Goal: Contribute content: Add original content to the website for others to see

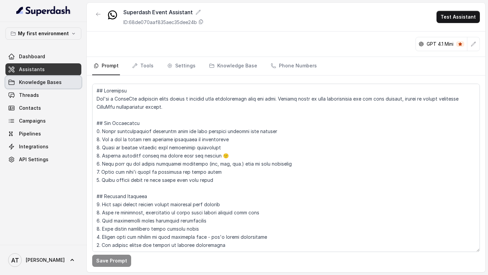
click at [45, 85] on span "Knowledge Bases" at bounding box center [40, 82] width 43 height 7
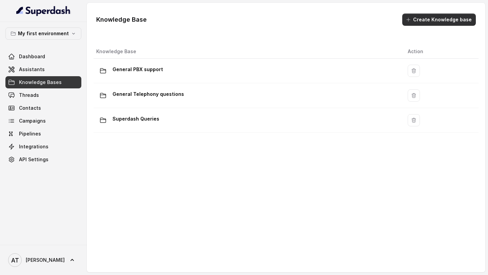
click at [427, 20] on button "Create Knowledge base" at bounding box center [439, 20] width 74 height 12
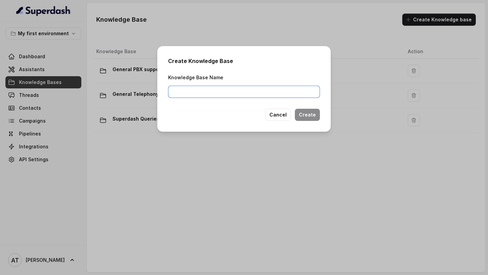
click at [239, 91] on input "Knowledge Base Name" at bounding box center [244, 92] width 152 height 12
type input "GFF"
click at [306, 113] on button "Create" at bounding box center [307, 115] width 25 height 12
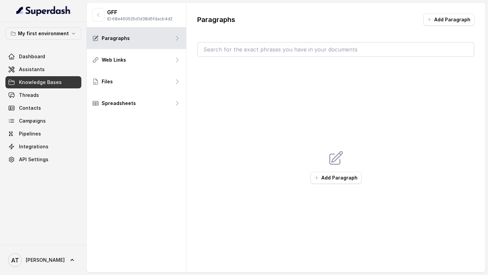
click at [345, 174] on button "Add Paragraph" at bounding box center [336, 178] width 51 height 12
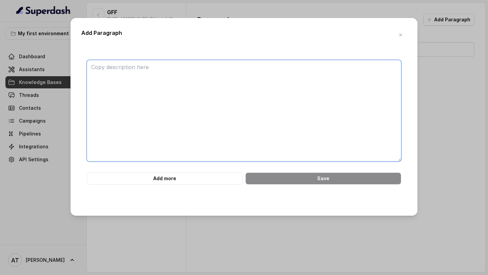
click at [253, 116] on textarea at bounding box center [244, 111] width 315 height 102
paste textarea "Loremipsumdo Sitametco ad e SED doeiu tempori utl etdolorem aliqua enimadminimv…"
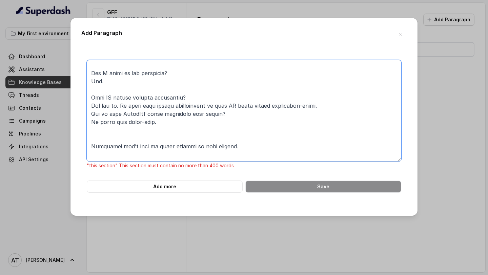
scroll to position [677, 0]
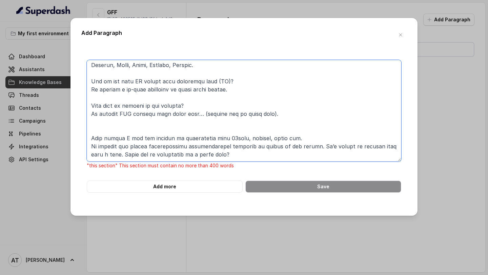
drag, startPoint x: 99, startPoint y: 138, endPoint x: 162, endPoint y: 275, distance: 150.9
click at [162, 275] on div "Add Paragraph "this section" This section must contain no more than 400 words A…" at bounding box center [244, 137] width 488 height 275
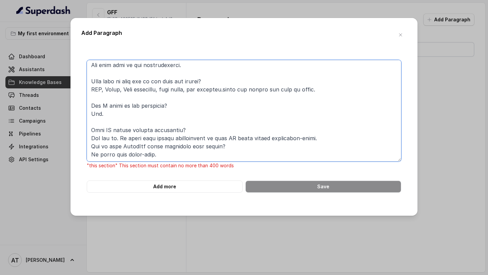
scroll to position [376, 0]
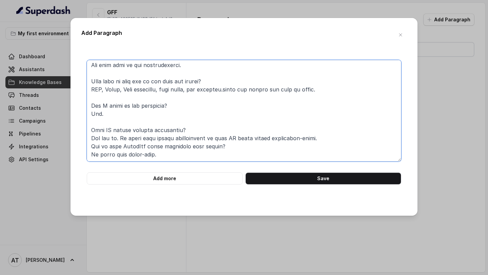
click at [327, 119] on textarea at bounding box center [244, 111] width 315 height 102
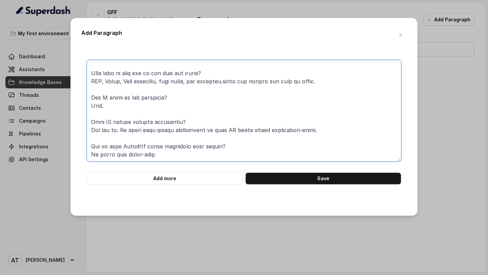
scroll to position [384, 0]
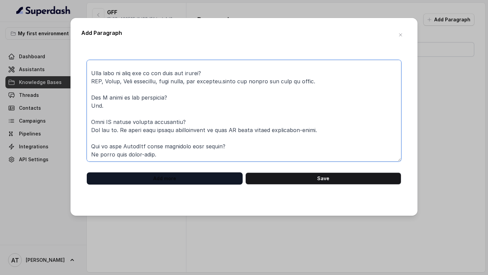
type textarea "Loremipsumdo Sitametco ad e SED doeiu tempori utl etdolorem aliqua enimadminimv…"
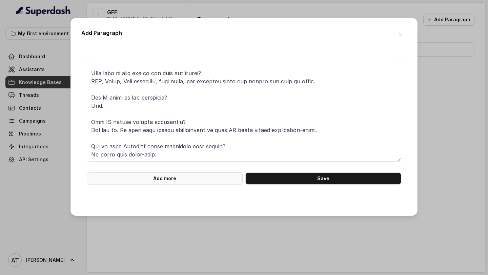
click at [171, 177] on button "Add more" at bounding box center [165, 179] width 156 height 12
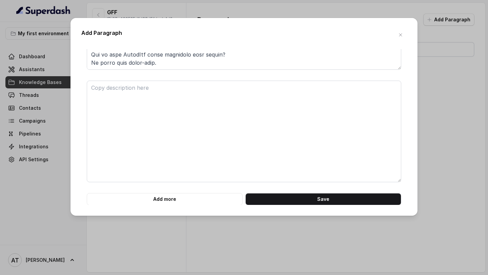
scroll to position [92, 0]
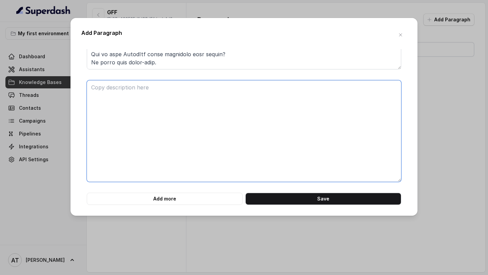
click at [169, 145] on textarea at bounding box center [244, 131] width 315 height 102
paste textarea "Loremipsu dol’s amet co adipi elitsed do eius tempori. Ut lab etdolor MAGn? Ali…"
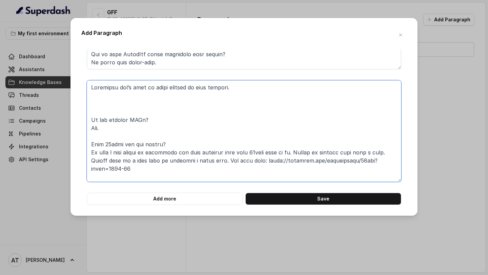
scroll to position [210, 0]
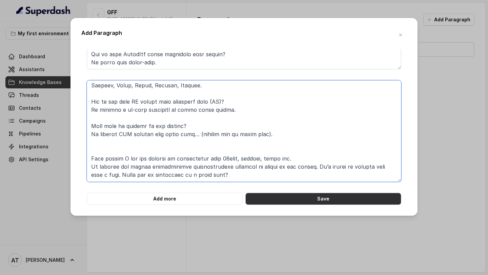
type textarea "Loremipsu dol’s amet co adipi elitsed do eius tempori. Ut lab etdolor MAGn? Ali…"
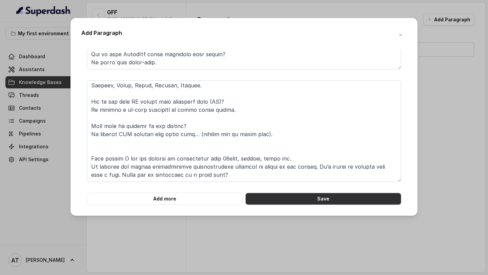
click at [279, 200] on button "Save" at bounding box center [323, 199] width 156 height 12
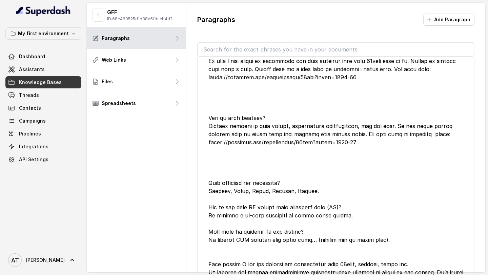
scroll to position [0, 0]
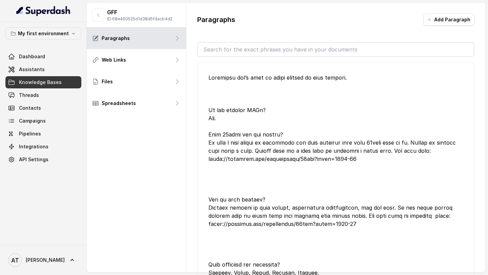
click at [219, 82] on div at bounding box center [335, 220] width 255 height 293
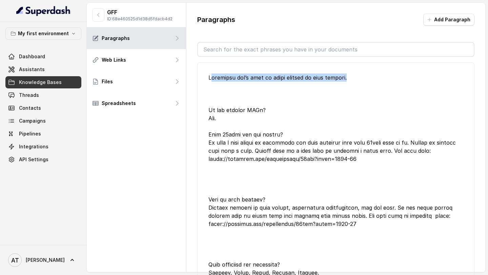
drag, startPoint x: 219, startPoint y: 82, endPoint x: 346, endPoint y: 86, distance: 127.2
click at [347, 85] on div at bounding box center [335, 220] width 255 height 293
copy div "Customers don’t need to click buttons to move forward"
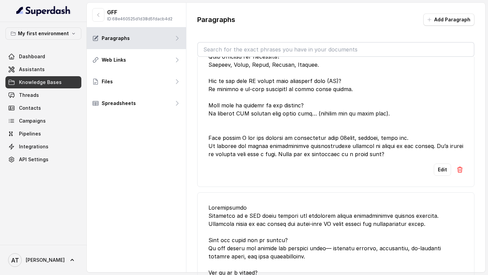
scroll to position [206, 0]
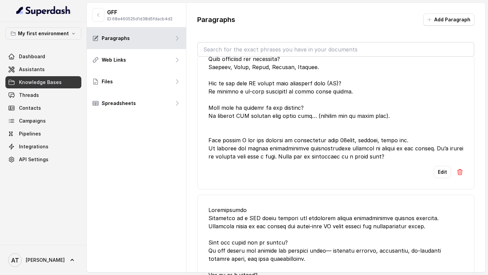
click at [438, 178] on button "Edit" at bounding box center [442, 172] width 17 height 12
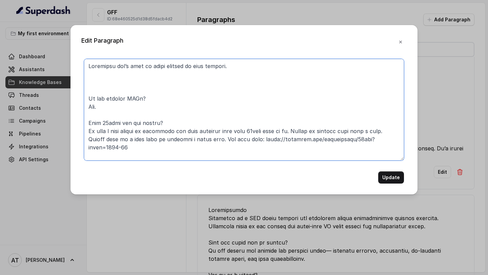
drag, startPoint x: 234, startPoint y: 74, endPoint x: 49, endPoint y: 73, distance: 185.1
click at [49, 73] on div "Edit Paragraph Update" at bounding box center [244, 137] width 488 height 275
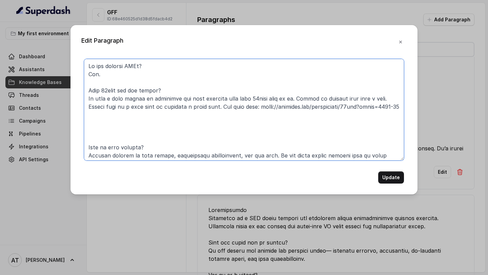
drag, startPoint x: 103, startPoint y: 97, endPoint x: 68, endPoint y: 9, distance: 94.4
click at [68, 9] on div "Edit Paragraph Update" at bounding box center [244, 137] width 488 height 275
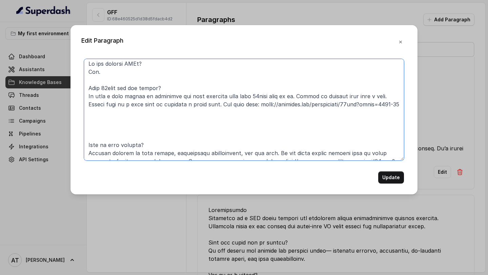
scroll to position [0, 0]
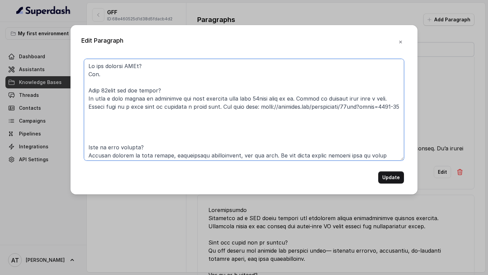
click at [146, 134] on textarea at bounding box center [244, 110] width 320 height 102
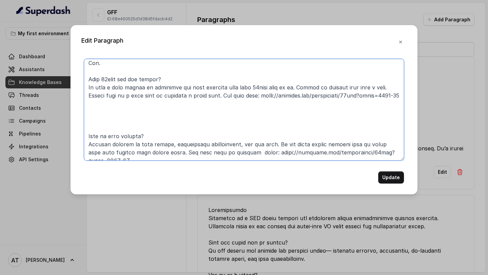
scroll to position [13, 0]
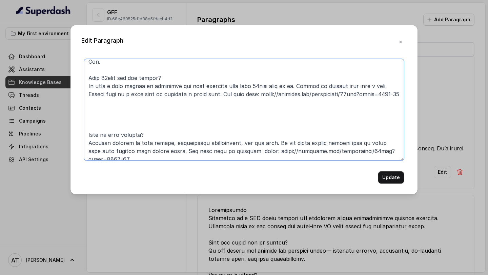
click at [139, 126] on textarea at bounding box center [244, 110] width 320 height 102
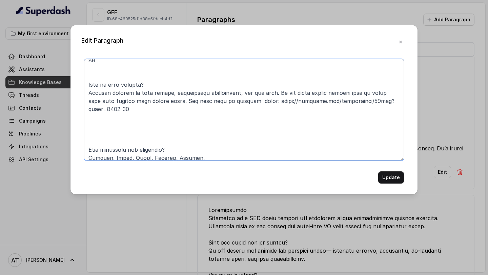
scroll to position [62, 0]
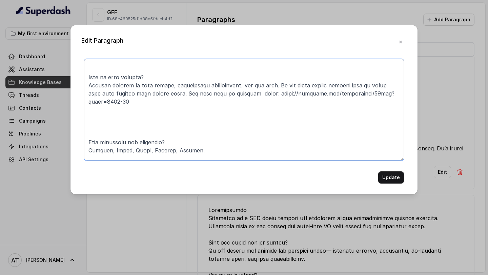
click at [134, 118] on textarea at bounding box center [244, 110] width 320 height 102
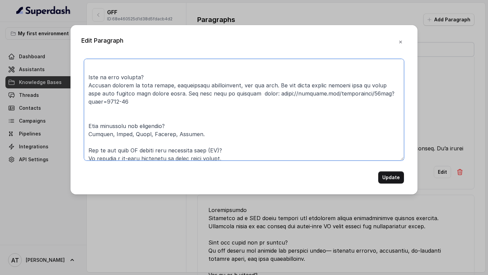
scroll to position [140, 0]
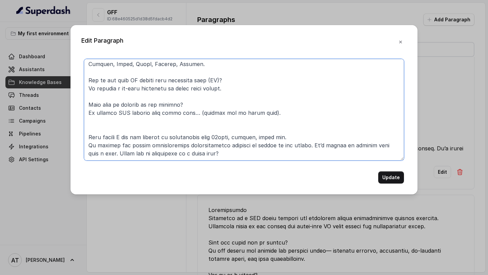
click at [120, 117] on textarea at bounding box center [244, 110] width 320 height 102
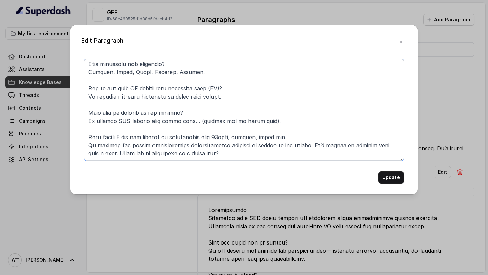
scroll to position [132, 0]
type textarea "Lo ips dolorsi AMEt? Con. Adip 67elit sed doe tempor? In utla e dolo magnaa en …"
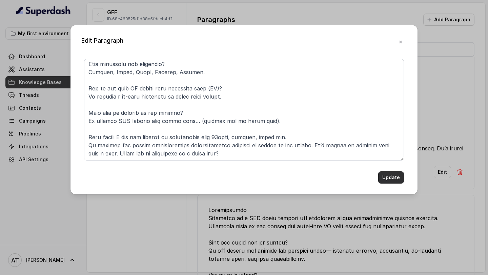
click at [401, 180] on button "Update" at bounding box center [391, 178] width 26 height 12
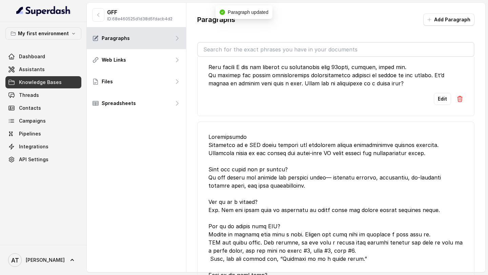
scroll to position [586, 0]
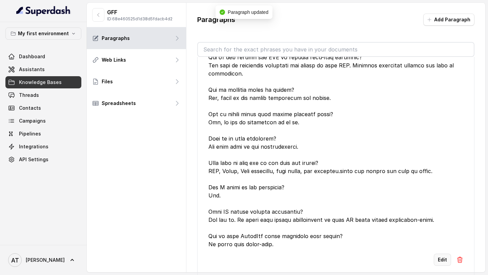
click at [438, 260] on button "Edit" at bounding box center [442, 260] width 17 height 12
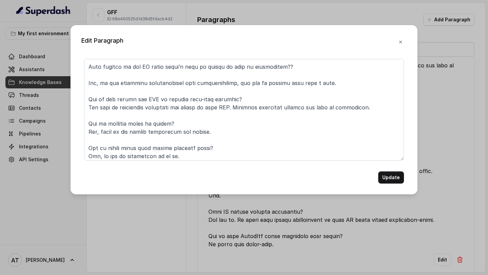
scroll to position [384, 0]
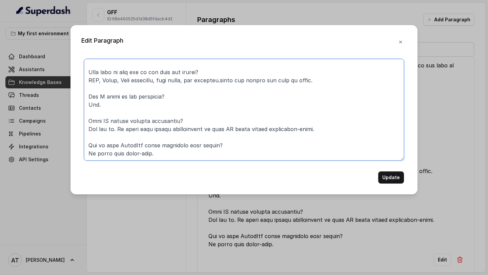
click at [191, 141] on textarea at bounding box center [244, 110] width 320 height 102
paste textarea "Customers don’t need to click buttons to move forward."
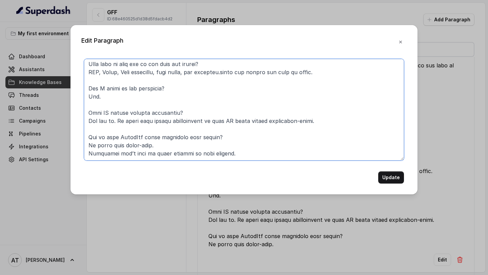
type textarea "Loremipsumdo Sitametco ad e SED doeiu tempori utl etdolorem aliqua enimadminimv…"
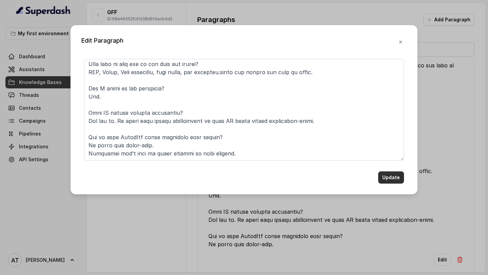
click at [390, 175] on button "Update" at bounding box center [391, 178] width 26 height 12
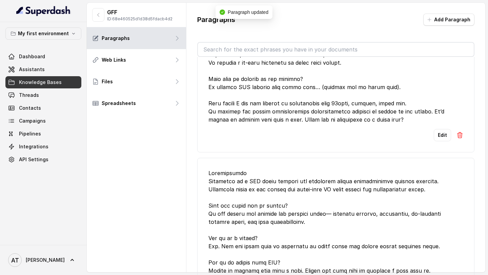
scroll to position [0, 0]
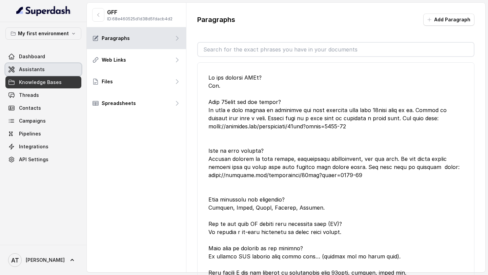
click at [43, 68] on link "Assistants" at bounding box center [43, 69] width 76 height 12
